Goal: Find specific page/section: Find specific page/section

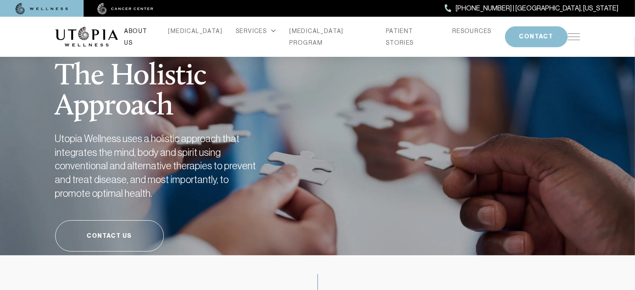
click at [155, 33] on link "ABOUT US" at bounding box center [139, 36] width 30 height 23
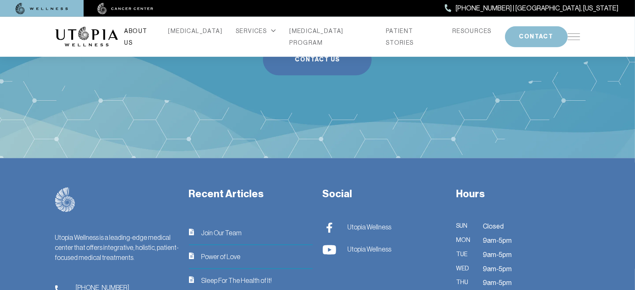
scroll to position [2161, 0]
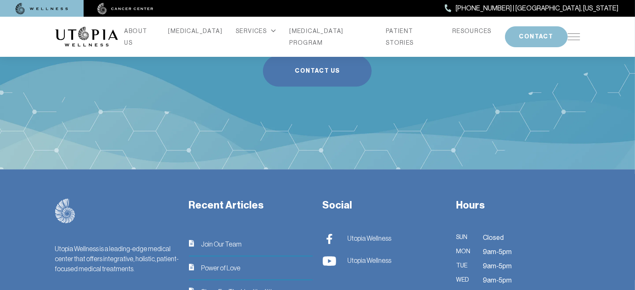
click at [221, 239] on span "Join Our Team" at bounding box center [221, 244] width 41 height 10
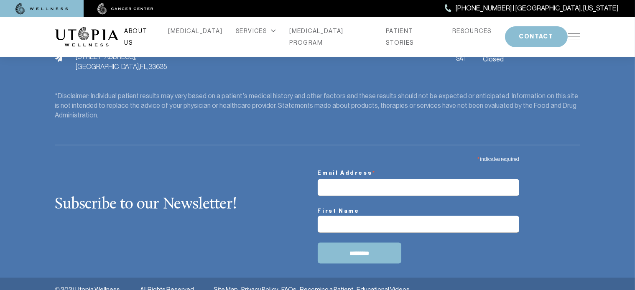
click at [155, 38] on link "ABOUT US" at bounding box center [139, 36] width 30 height 23
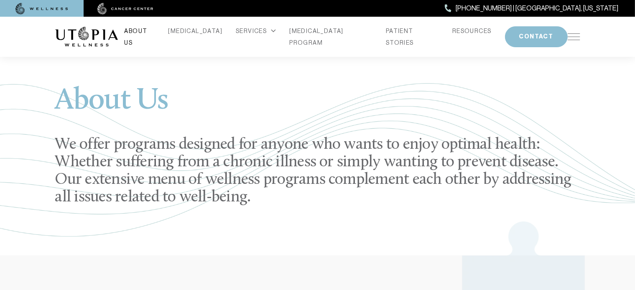
click at [150, 36] on link "ABOUT US" at bounding box center [139, 36] width 30 height 23
click at [208, 37] on link "[MEDICAL_DATA]" at bounding box center [195, 31] width 54 height 12
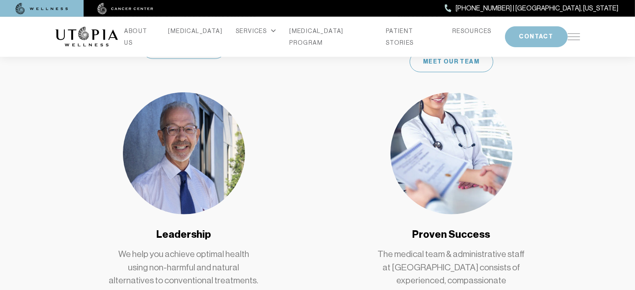
scroll to position [617, 0]
